Goal: Task Accomplishment & Management: Use online tool/utility

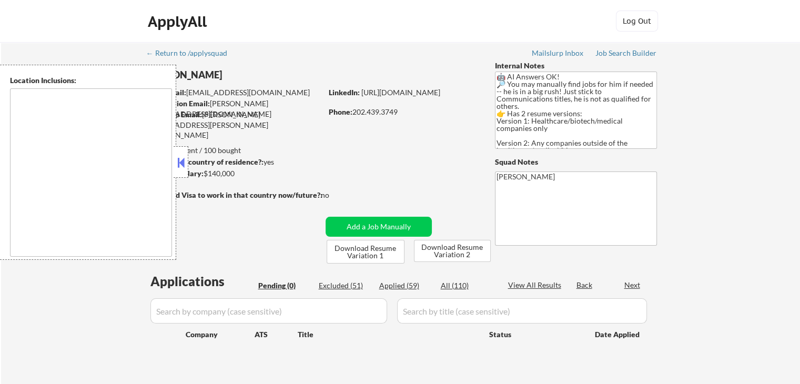
type textarea "[GEOGRAPHIC_DATA], [GEOGRAPHIC_DATA] [GEOGRAPHIC_DATA], [GEOGRAPHIC_DATA] [GEOG…"
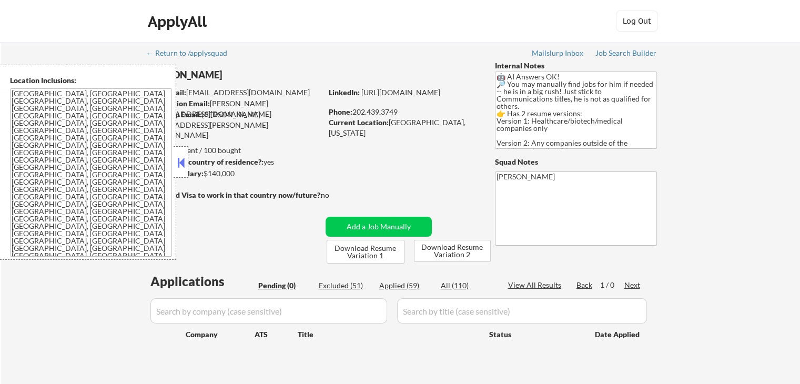
click at [176, 166] on button at bounding box center [181, 163] width 12 height 16
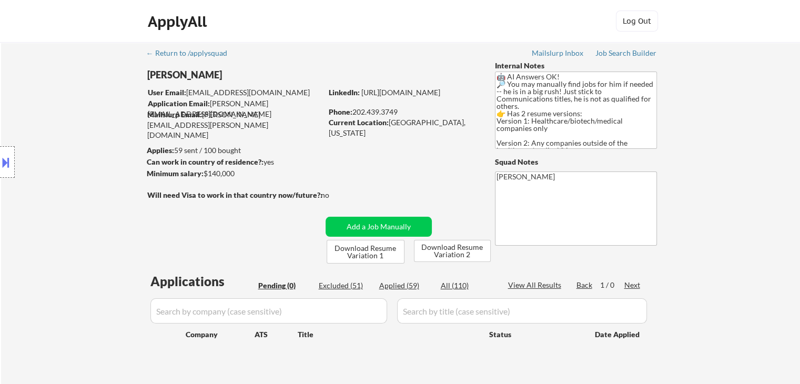
click at [88, 168] on div "Location Inclusions: [GEOGRAPHIC_DATA], [GEOGRAPHIC_DATA] [GEOGRAPHIC_DATA], [G…" at bounding box center [94, 162] width 188 height 195
click at [88, 165] on div "Location Inclusions: [GEOGRAPHIC_DATA], [GEOGRAPHIC_DATA] [GEOGRAPHIC_DATA], [G…" at bounding box center [94, 162] width 188 height 195
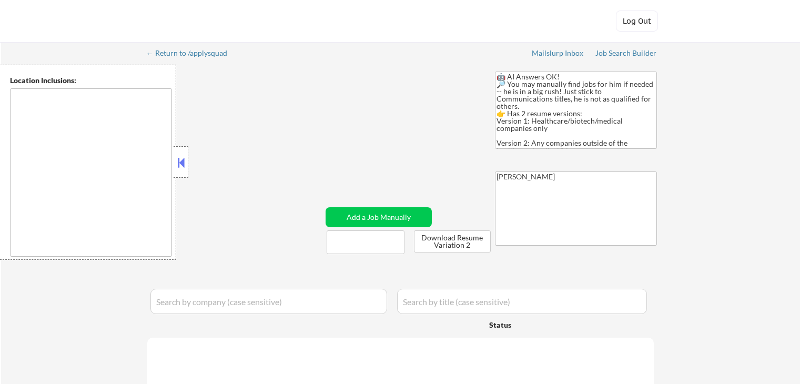
type textarea "[GEOGRAPHIC_DATA], [GEOGRAPHIC_DATA] [GEOGRAPHIC_DATA], [GEOGRAPHIC_DATA] [GEOG…"
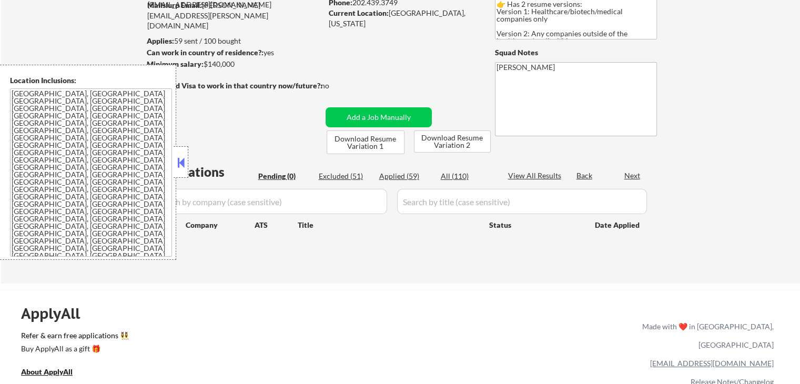
scroll to position [158, 0]
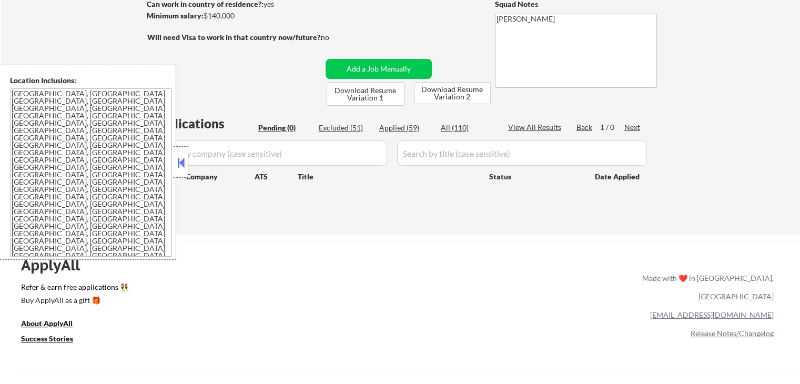
click at [182, 153] on div at bounding box center [180, 162] width 15 height 32
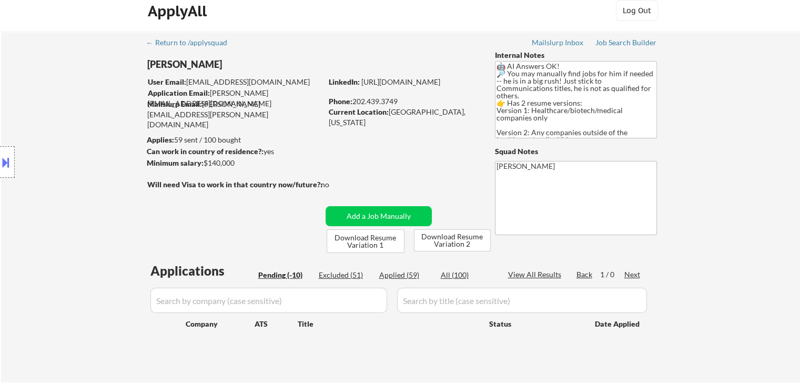
scroll to position [0, 0]
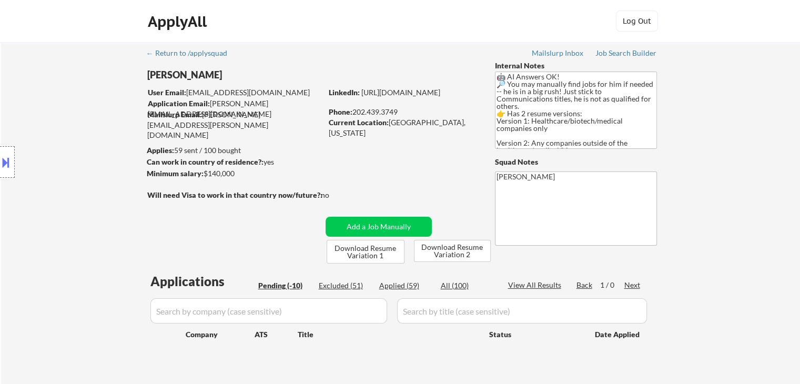
click at [87, 157] on div "Location Inclusions: [GEOGRAPHIC_DATA], [GEOGRAPHIC_DATA] [GEOGRAPHIC_DATA], [G…" at bounding box center [94, 162] width 188 height 195
click at [94, 158] on div "Location Inclusions: [GEOGRAPHIC_DATA], [GEOGRAPHIC_DATA] [GEOGRAPHIC_DATA], [G…" at bounding box center [94, 162] width 188 height 195
click at [11, 166] on button at bounding box center [6, 161] width 12 height 17
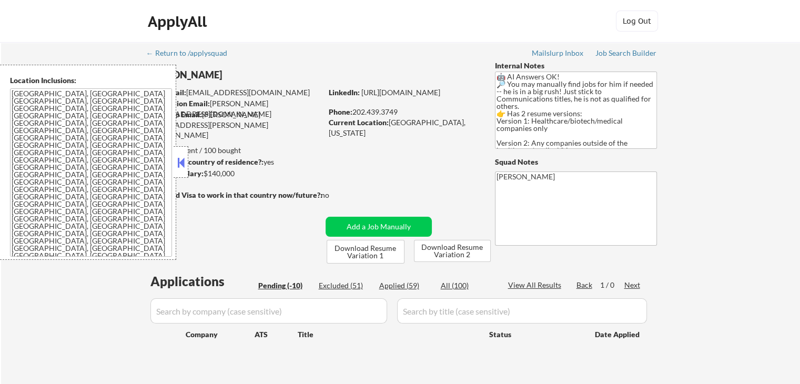
click at [180, 161] on button at bounding box center [181, 163] width 12 height 16
